Goal: Task Accomplishment & Management: Complete application form

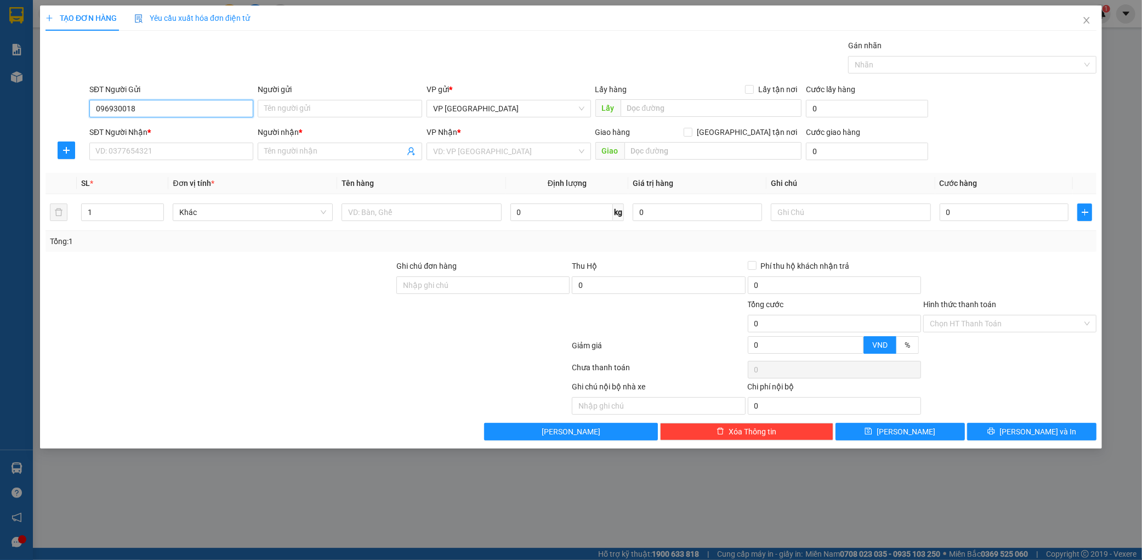
type input "0969300184"
click at [189, 129] on div "0969300184 - ko báo giá trị" at bounding box center [171, 130] width 151 height 12
type input "ko báo giá trị"
type input "0969300184"
click at [168, 141] on div "SĐT Người Nhận *" at bounding box center [171, 134] width 165 height 16
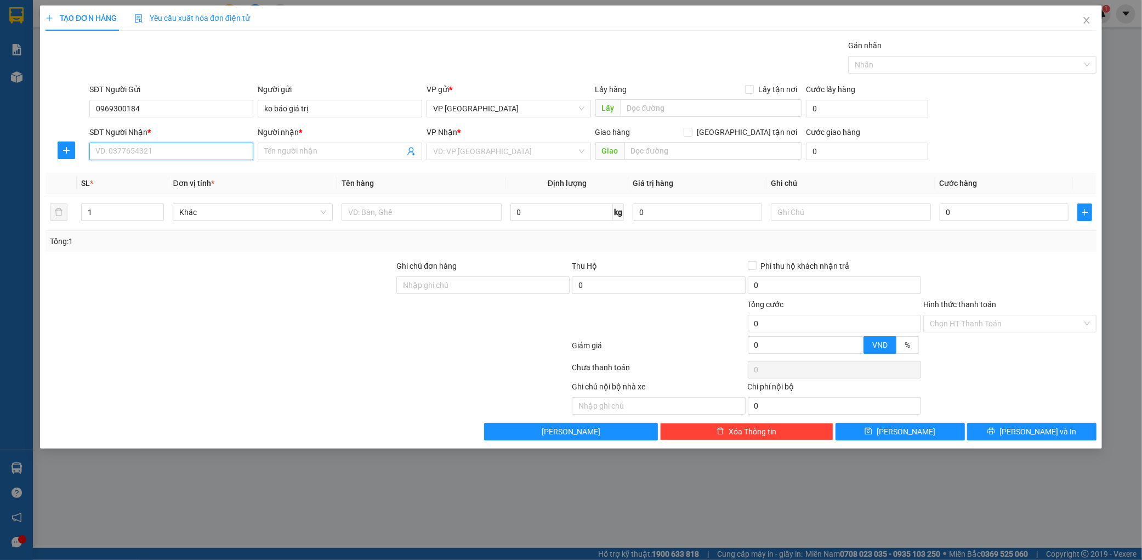
click at [173, 149] on input "SĐT Người Nhận *" at bounding box center [171, 152] width 165 height 18
click at [185, 169] on div "0988115658 - bsy vũ" at bounding box center [171, 173] width 151 height 12
type input "0988115658"
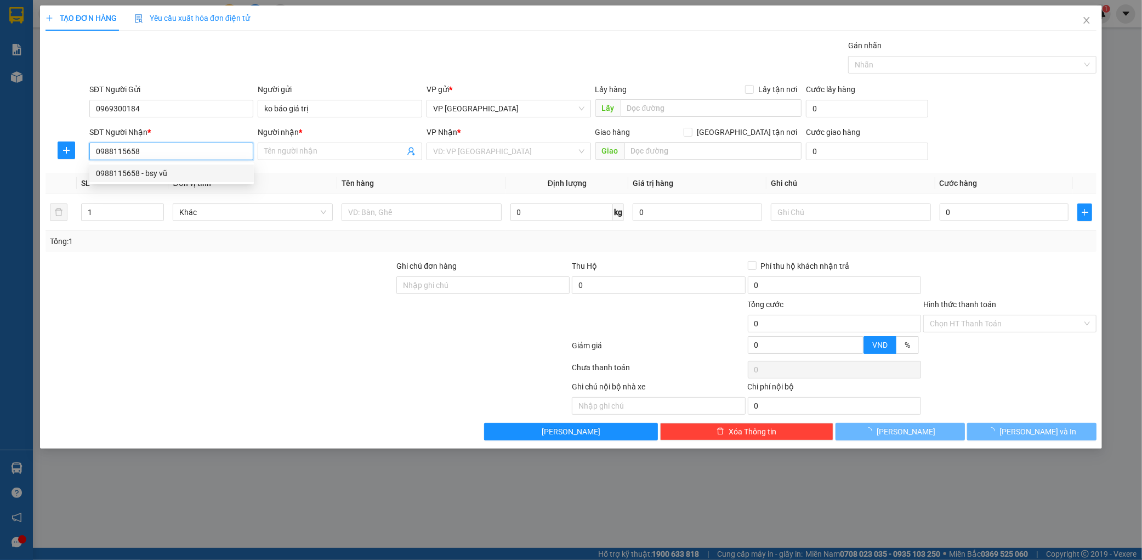
type input "bsy vũ"
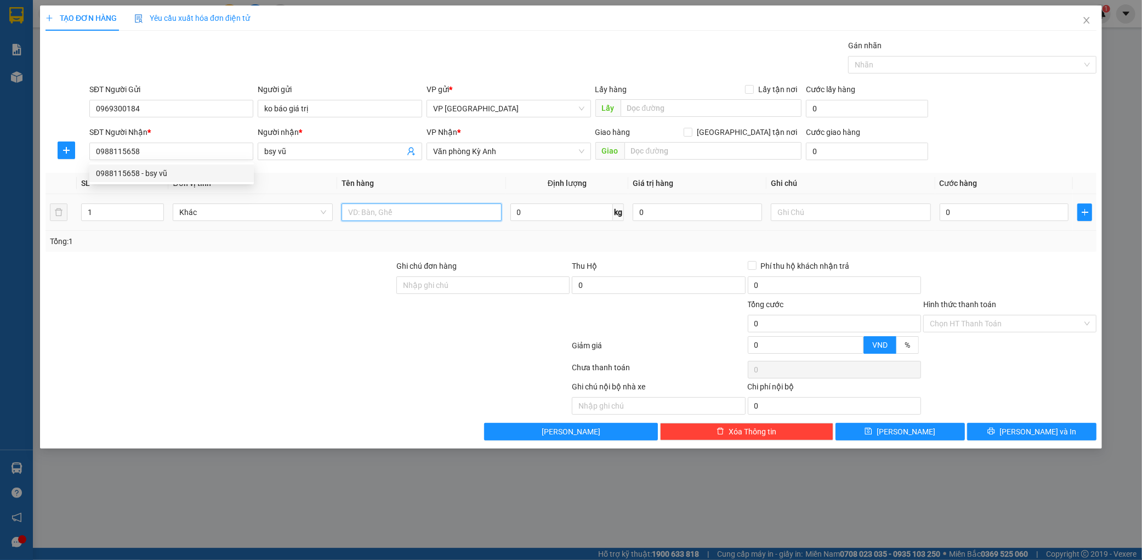
click at [410, 210] on input "text" at bounding box center [422, 212] width 160 height 18
type input "1 thùng"
type input "005"
type input "5"
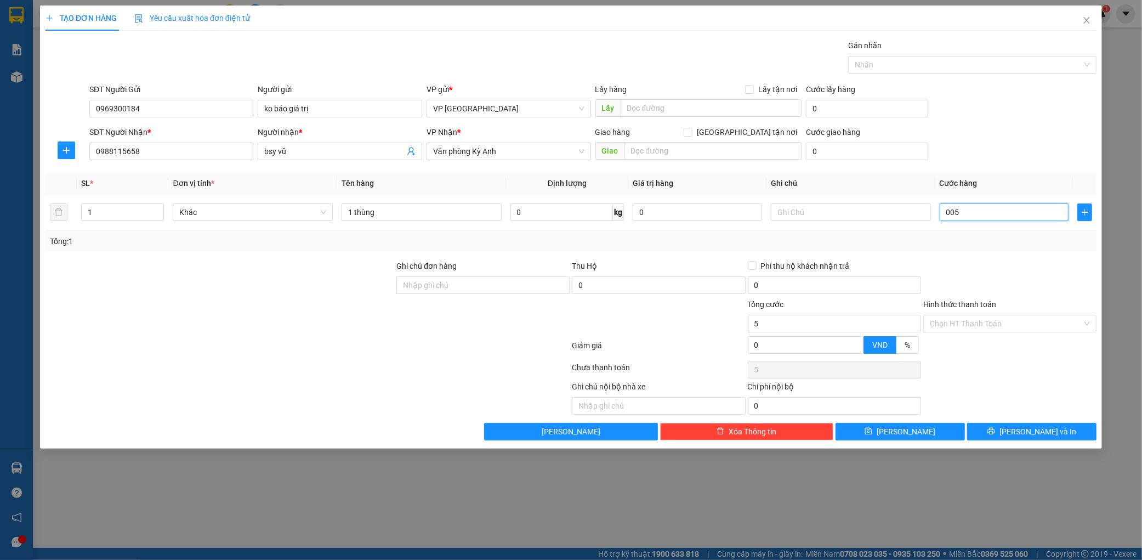
type input "0.050"
type input "50"
type input "00.500"
type input "500"
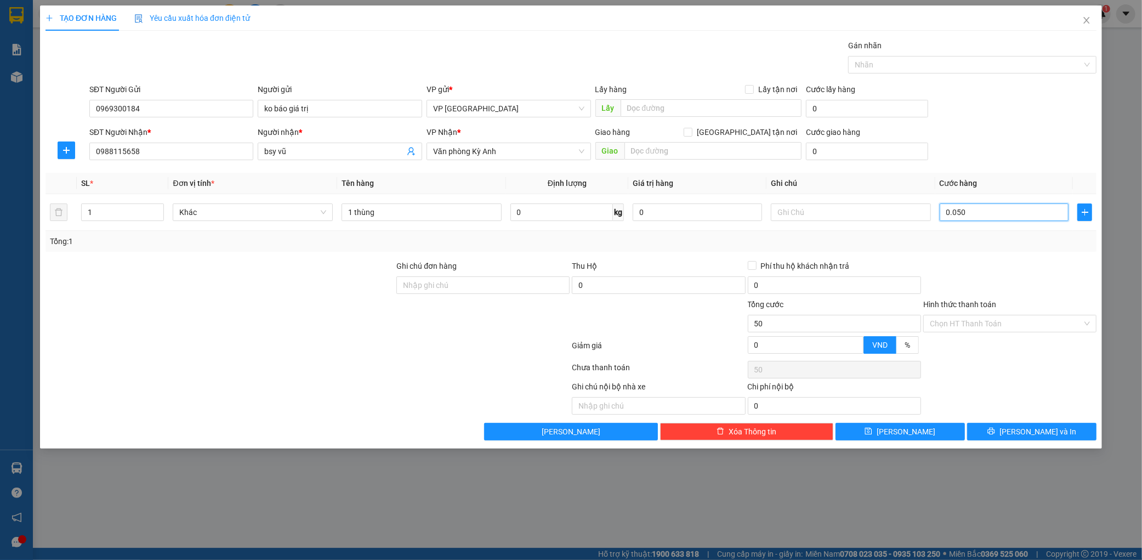
type input "500"
type input "0.005.000"
type input "5.000"
type input "000.050.000"
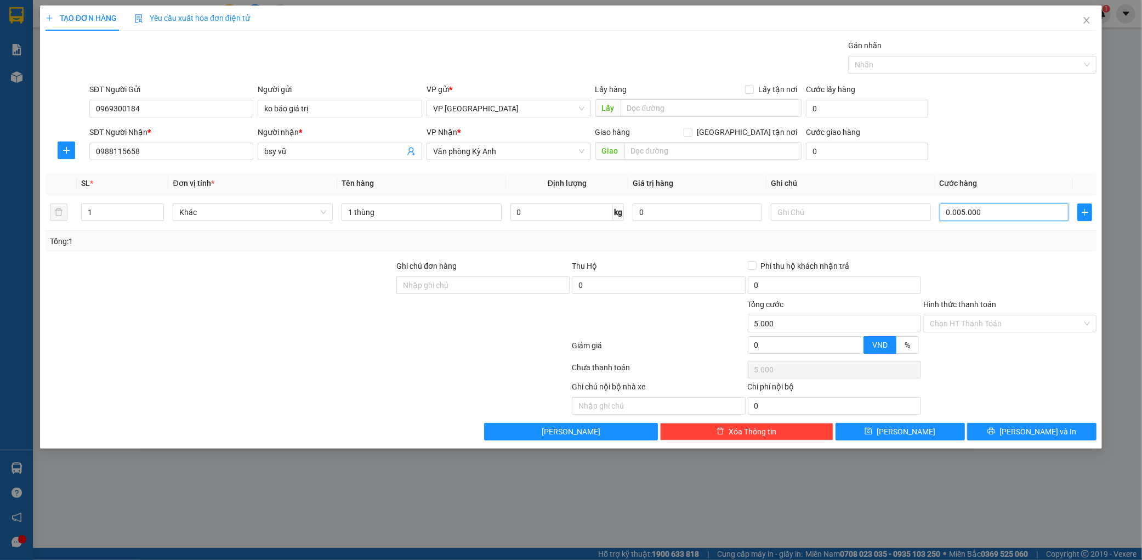
type input "50.000"
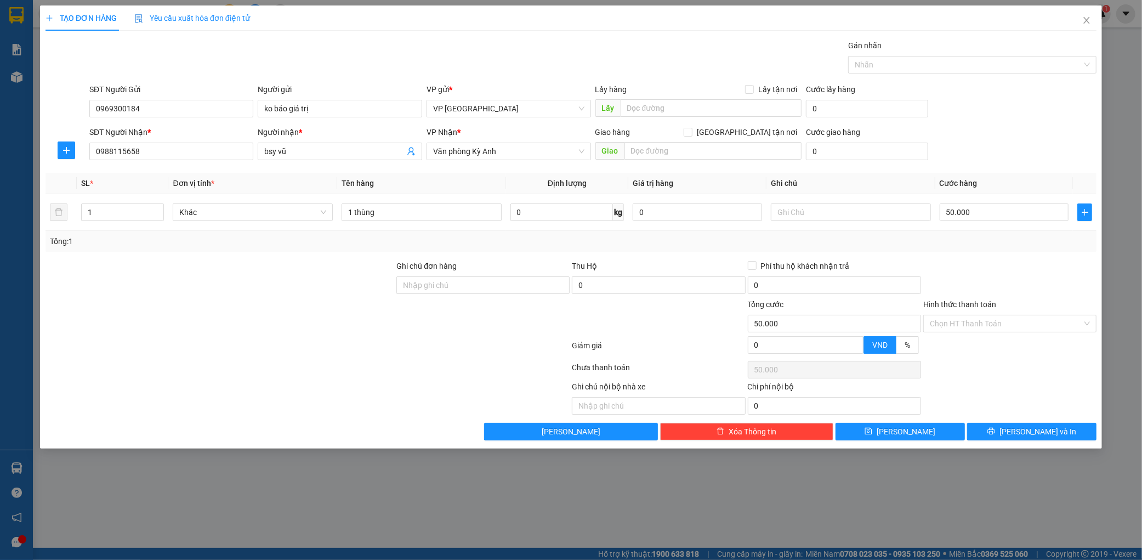
drag, startPoint x: 976, startPoint y: 132, endPoint x: 989, endPoint y: 141, distance: 16.1
click at [979, 133] on div "SĐT Người Nhận * 0988115658 Người nhận * bsy vũ VP Nhận * Văn phòng Kỳ Anh Giao…" at bounding box center [593, 145] width 1012 height 38
click at [1027, 431] on span "[PERSON_NAME] và In" at bounding box center [1038, 432] width 77 height 12
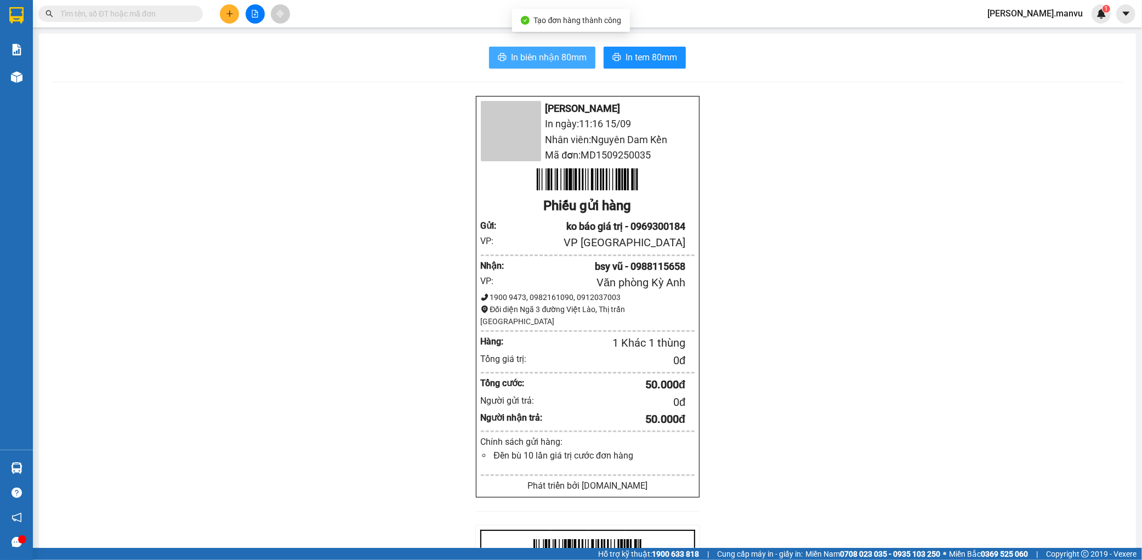
click at [538, 53] on span "In biên nhận 80mm" at bounding box center [549, 57] width 76 height 14
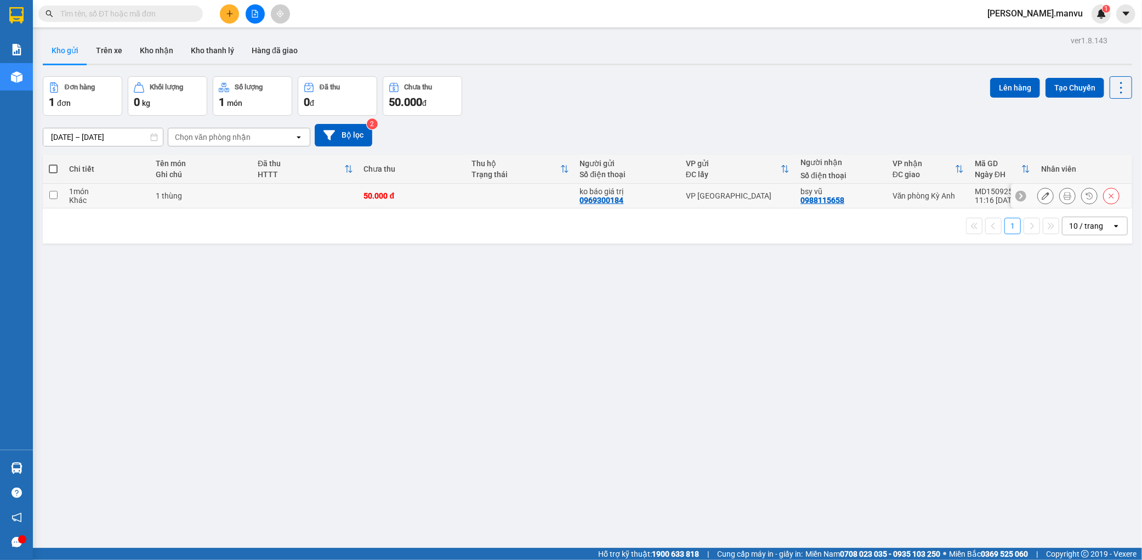
click at [1042, 194] on icon at bounding box center [1046, 196] width 8 height 8
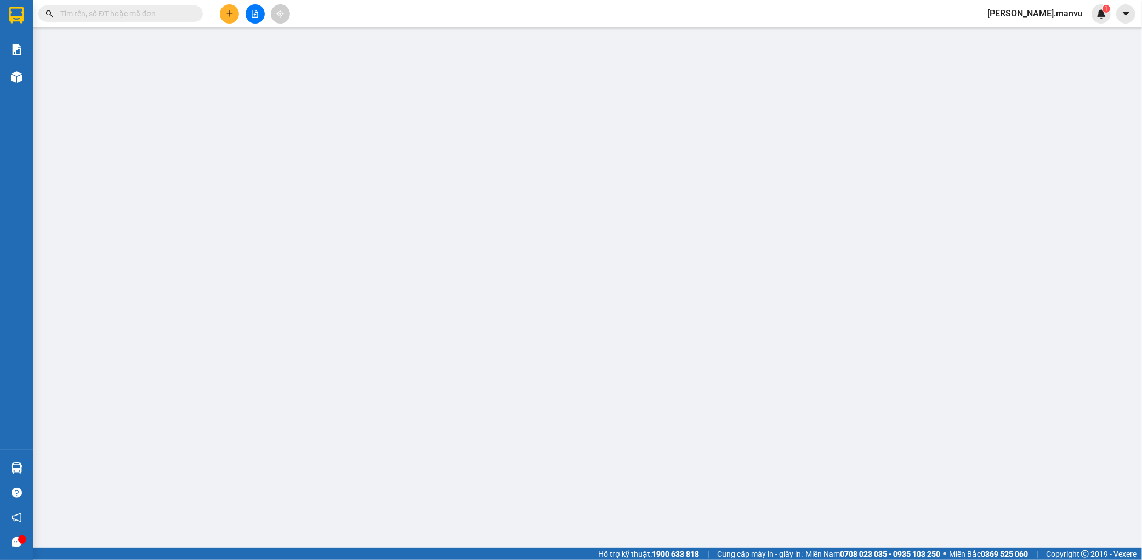
type input "0969300184"
type input "ko báo giá trị"
type input "0988115658"
type input "bsy vũ"
type input "50.000"
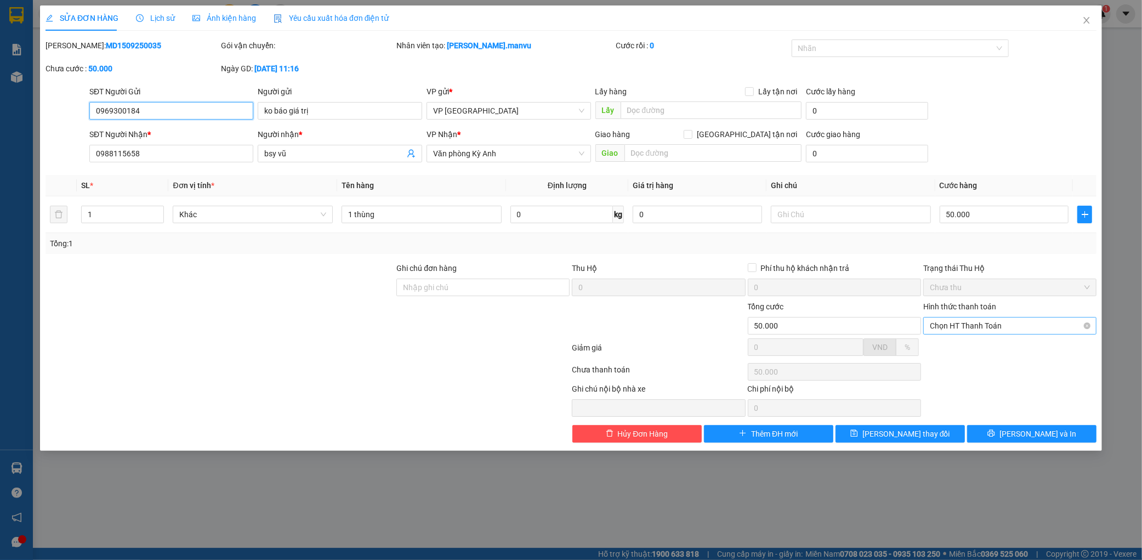
click at [972, 321] on span "Chọn HT Thanh Toán" at bounding box center [1010, 325] width 160 height 16
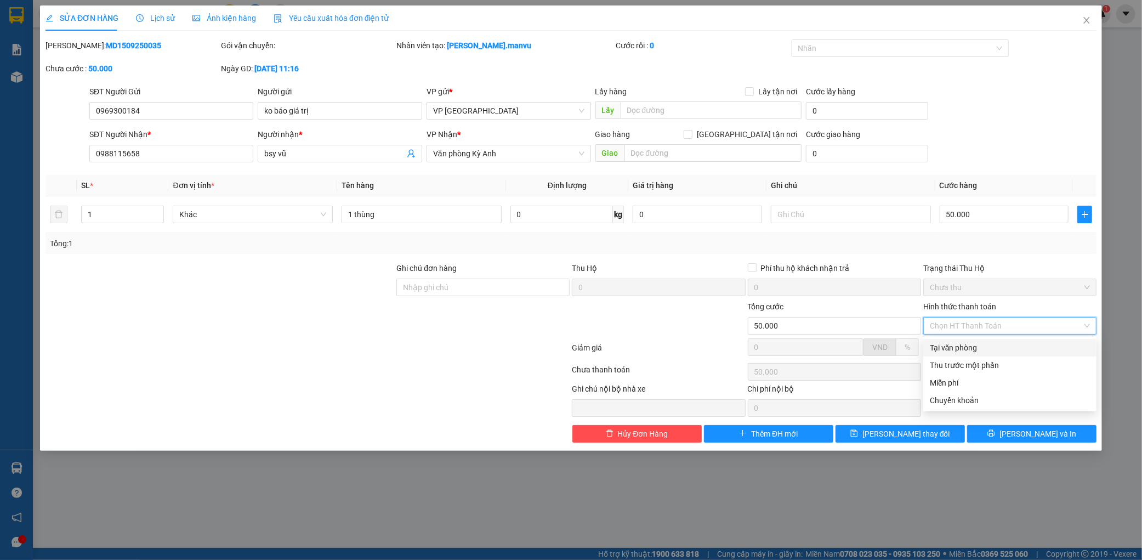
click at [974, 345] on div "Tại văn phòng" at bounding box center [1010, 348] width 160 height 12
type input "0"
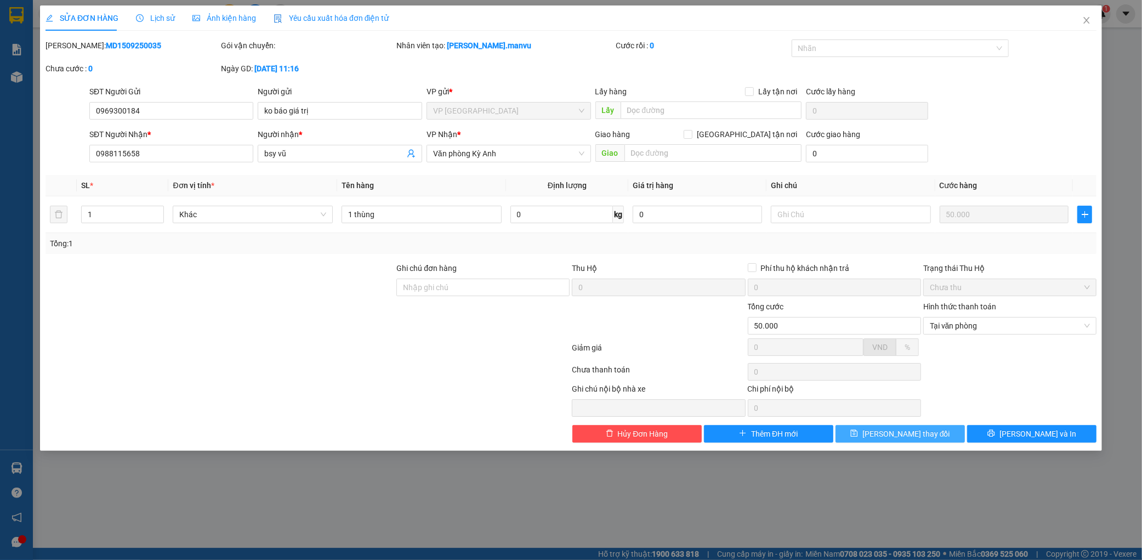
click at [936, 426] on button "[PERSON_NAME] thay đổi" at bounding box center [900, 434] width 129 height 18
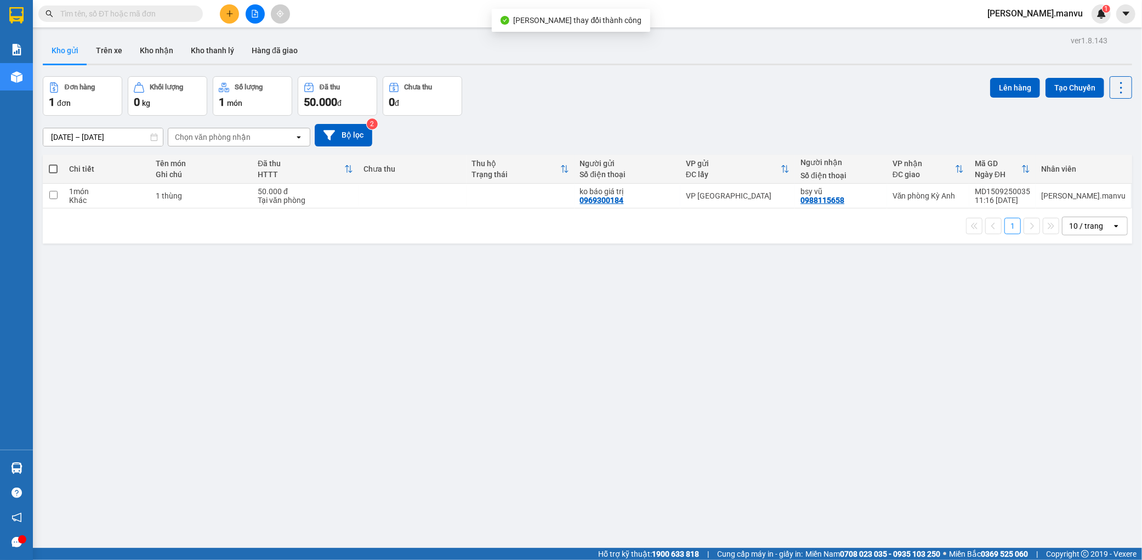
click at [549, 336] on div "ver 1.8.143 Kho gửi Trên xe Kho nhận Kho thanh [PERSON_NAME] đã giao Đơn hàng 1…" at bounding box center [587, 313] width 1098 height 560
click at [1038, 200] on button at bounding box center [1045, 195] width 15 height 19
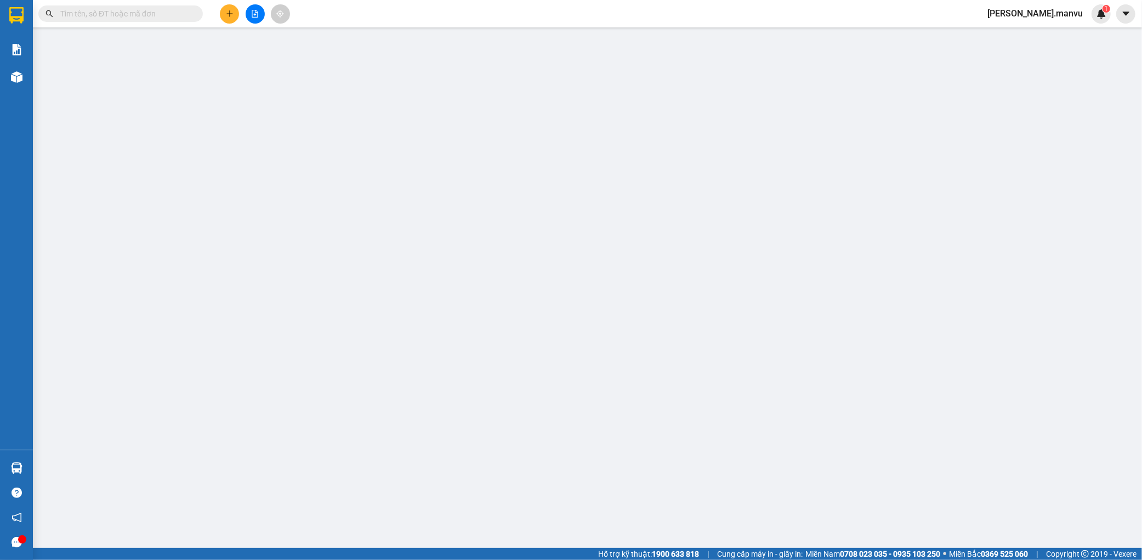
type input "0969300184"
type input "ko báo giá trị"
type input "0988115658"
type input "bsy vũ"
type input "50.000"
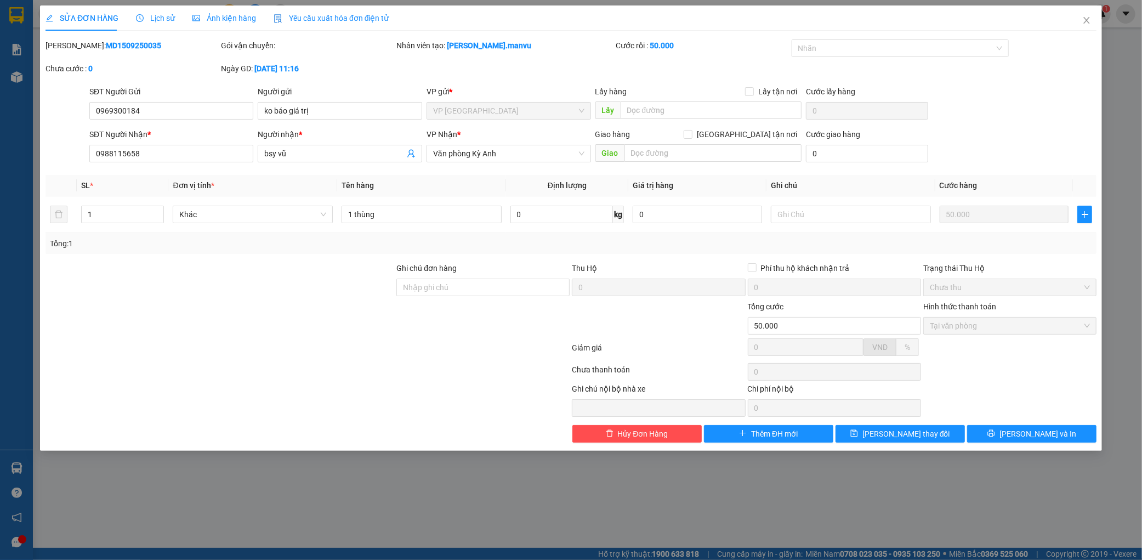
click at [1050, 417] on div "Ghi chú nội bộ nhà xe Chi phí nội bộ 0" at bounding box center [570, 400] width 1053 height 34
click at [1029, 436] on span "[PERSON_NAME] và In" at bounding box center [1038, 434] width 77 height 12
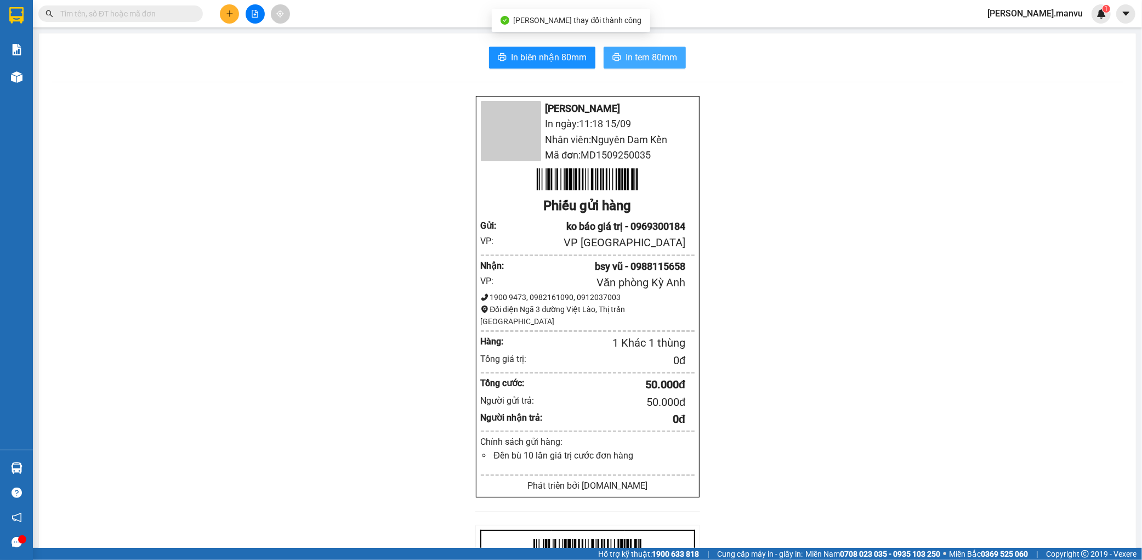
drag, startPoint x: 660, startPoint y: 66, endPoint x: 660, endPoint y: 58, distance: 8.2
click at [660, 64] on button "In tem 80mm" at bounding box center [645, 58] width 82 height 22
click at [660, 57] on span "In tem 80mm" at bounding box center [652, 57] width 52 height 14
